Goal: Information Seeking & Learning: Learn about a topic

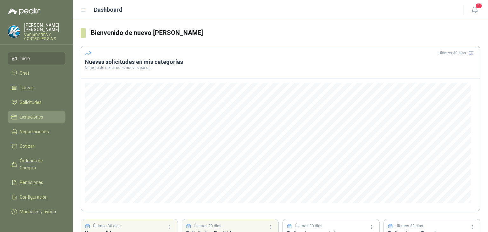
click at [26, 113] on span "Licitaciones" at bounding box center [32, 116] width 24 height 7
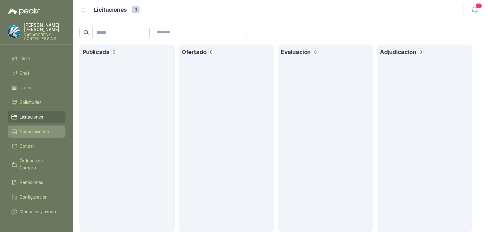
click at [27, 128] on span "Negociaciones" at bounding box center [34, 131] width 29 height 7
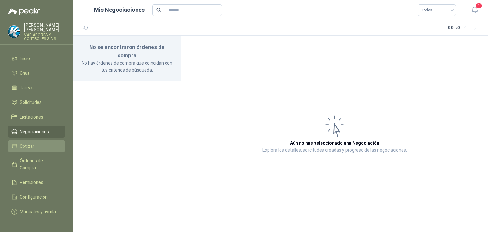
click at [32, 143] on span "Cotizar" at bounding box center [27, 146] width 15 height 7
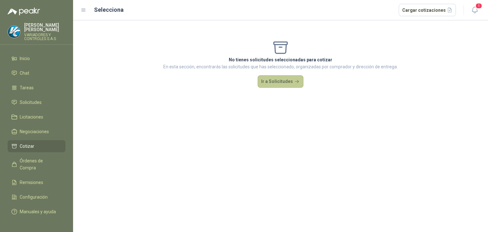
click at [296, 80] on button "Ir a Solicitudes" at bounding box center [281, 81] width 46 height 13
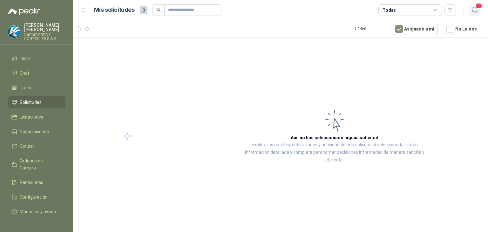
click at [480, 6] on span "1" at bounding box center [479, 6] width 7 height 6
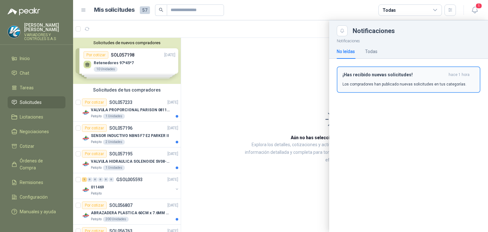
click at [412, 88] on button "¡Has recibido nuevas solicitudes! hace 1 hora Los compradores han publicado nue…" at bounding box center [409, 79] width 144 height 26
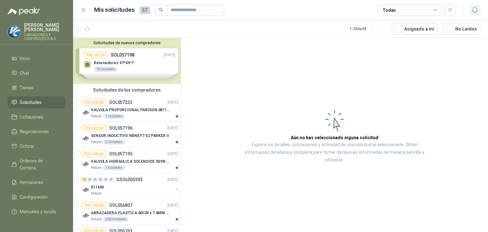
click at [472, 10] on icon "button" at bounding box center [475, 10] width 8 height 8
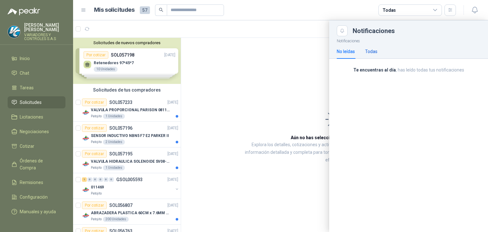
click at [366, 50] on div "Todas" at bounding box center [371, 51] width 12 height 7
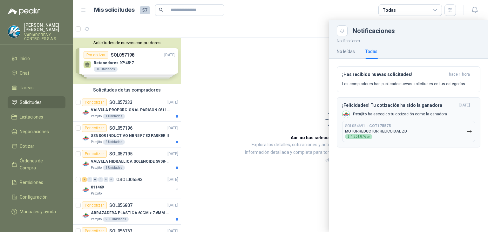
click at [385, 135] on div "SOL054691 → COT175575 MOTORREDUCTOR HELICOIDAL ZD $ 1.261.876 ,00" at bounding box center [376, 132] width 62 height 16
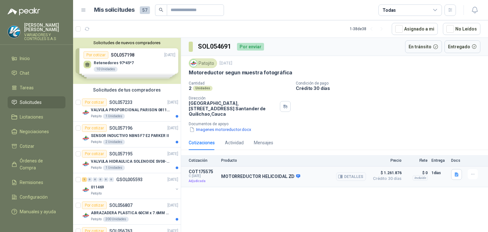
click at [202, 181] on p "Adjudicada" at bounding box center [203, 181] width 29 height 6
click at [212, 173] on p "COT175575" at bounding box center [203, 171] width 29 height 5
click at [228, 176] on p "MOTORREDUCTOR HELICOIDAL ZD" at bounding box center [260, 177] width 79 height 6
click at [228, 128] on button "Imagenes motoreductor.docx" at bounding box center [220, 129] width 63 height 7
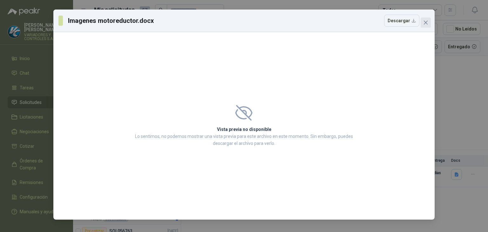
click at [424, 22] on icon "close" at bounding box center [425, 22] width 5 height 5
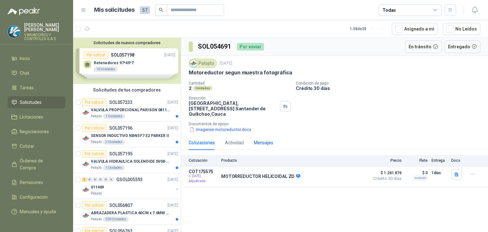
click at [259, 143] on div "Mensajes" at bounding box center [263, 142] width 19 height 7
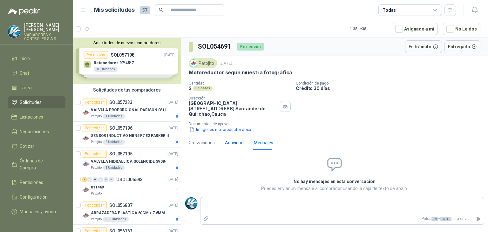
click at [239, 144] on div "Actividad" at bounding box center [234, 142] width 19 height 7
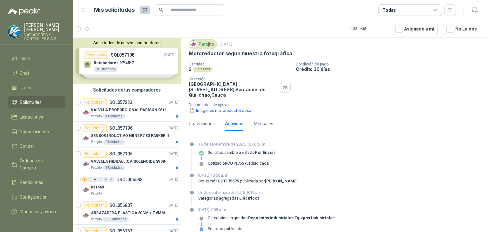
scroll to position [27, 0]
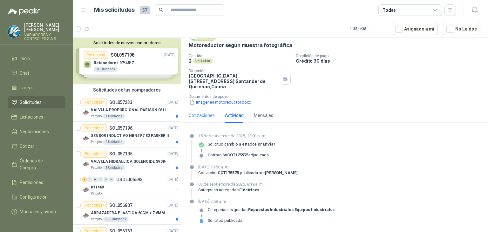
click at [195, 119] on div "Cotizaciones" at bounding box center [202, 115] width 26 height 15
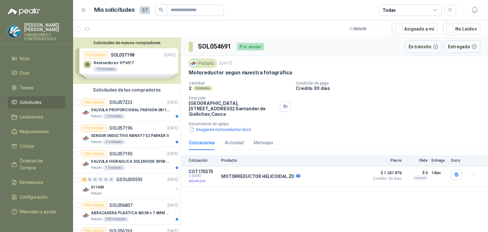
scroll to position [0, 0]
click at [207, 169] on p "COT175575" at bounding box center [203, 171] width 29 height 5
click at [223, 178] on p "MOTORREDUCTOR HELICOIDAL ZD" at bounding box center [260, 177] width 79 height 6
click at [201, 181] on p "Adjudicada" at bounding box center [203, 181] width 29 height 6
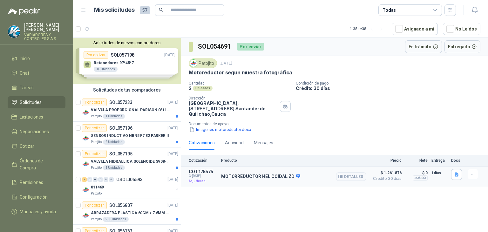
click at [225, 180] on div "MOTORREDUCTOR HELICOIDAL ZD Detalles" at bounding box center [293, 176] width 145 height 15
click at [233, 174] on p "MOTORREDUCTOR HELICOIDAL ZD" at bounding box center [260, 177] width 79 height 6
drag, startPoint x: 333, startPoint y: 171, endPoint x: 339, endPoint y: 173, distance: 6.6
click at [333, 171] on div "MOTORREDUCTOR HELICOIDAL ZD Detalles" at bounding box center [293, 176] width 145 height 15
click at [347, 177] on button "Detalles" at bounding box center [351, 176] width 30 height 9
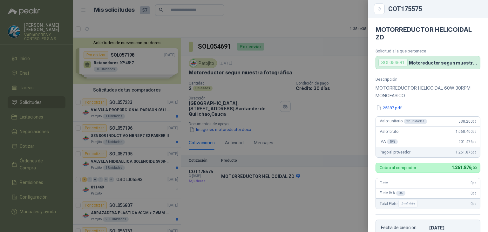
click at [386, 111] on div "Descripción MOTORREDUCTOR HELICOIDAL 60W 30RPM MONOFASICO 25387.pdf Valor unita…" at bounding box center [428, 168] width 120 height 183
click at [384, 107] on button "25387.pdf" at bounding box center [389, 108] width 27 height 7
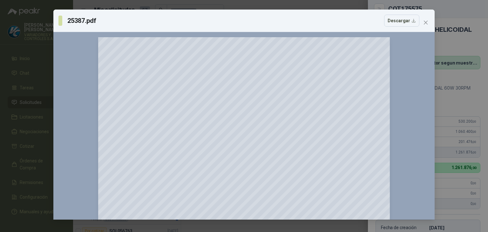
scroll to position [32, 0]
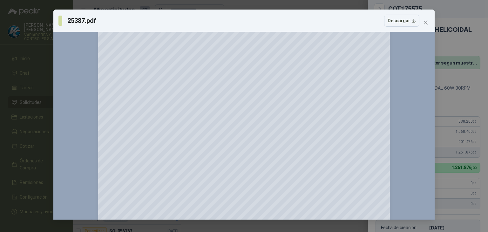
click at [425, 19] on button "Close" at bounding box center [426, 22] width 10 height 10
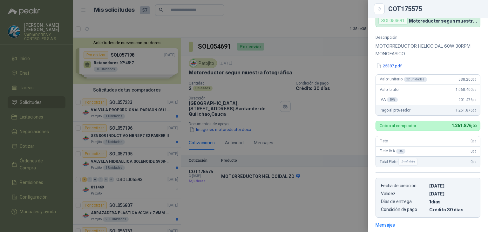
scroll to position [64, 0]
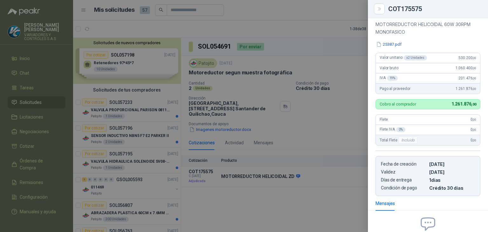
click at [407, 58] on div "x 2 Unidades" at bounding box center [415, 57] width 23 height 5
click at [175, 139] on div at bounding box center [244, 116] width 488 height 232
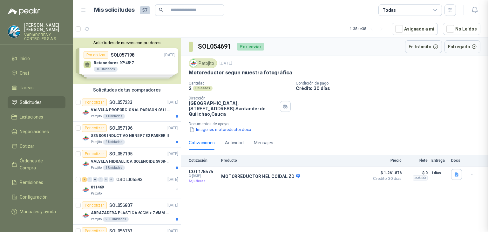
scroll to position [132, 0]
drag, startPoint x: 189, startPoint y: 91, endPoint x: 215, endPoint y: 90, distance: 26.4
click at [215, 90] on div "2 Unidades" at bounding box center [240, 88] width 102 height 5
click at [349, 180] on button "Detalles" at bounding box center [351, 176] width 30 height 9
